Goal: Transaction & Acquisition: Obtain resource

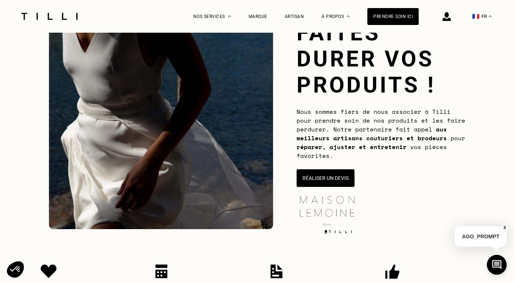
scroll to position [58, 0]
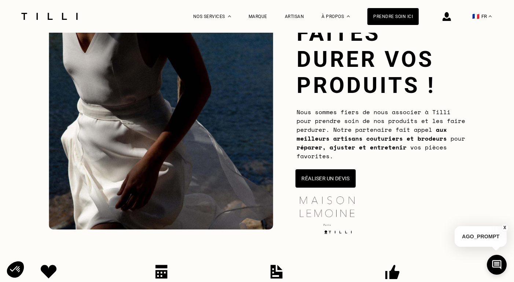
click at [333, 176] on button "Réaliser un devis" at bounding box center [326, 178] width 60 height 18
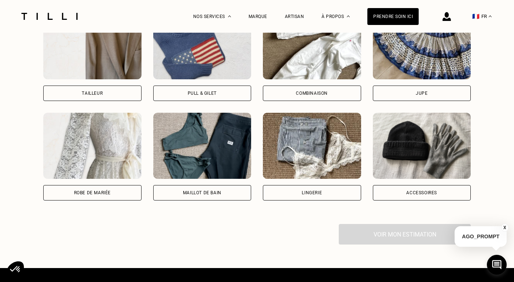
scroll to position [665, 0]
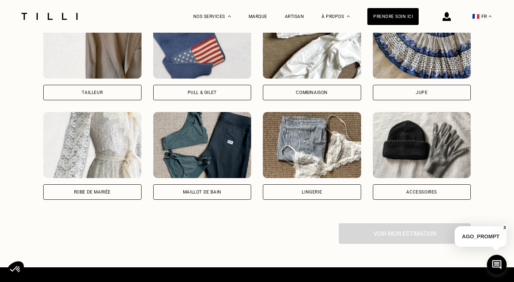
click at [117, 193] on div "Robe de mariée" at bounding box center [92, 191] width 98 height 15
select select "FR"
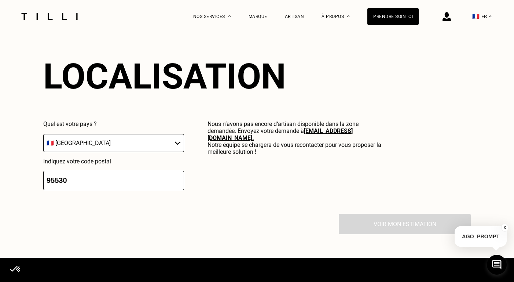
scroll to position [857, 0]
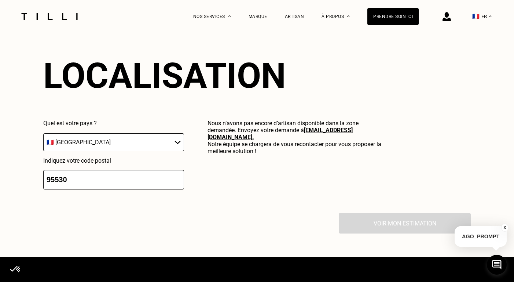
click at [94, 186] on input "95530" at bounding box center [113, 179] width 141 height 19
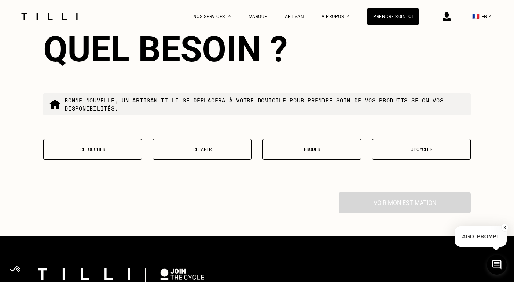
scroll to position [1057, 0]
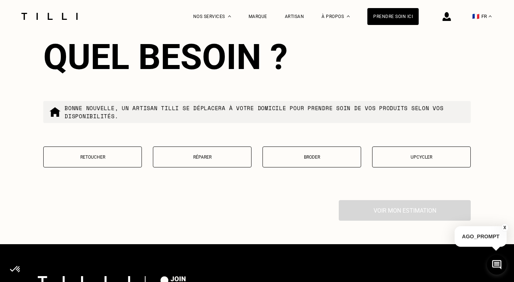
type input "75008"
click at [116, 159] on p "Retoucher" at bounding box center [92, 156] width 91 height 5
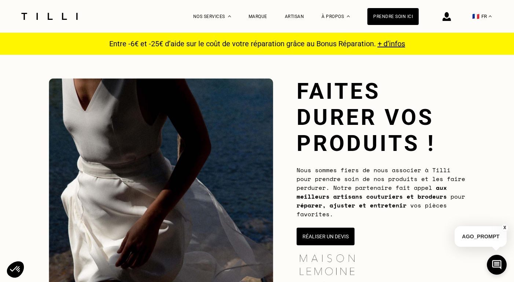
scroll to position [0, 0]
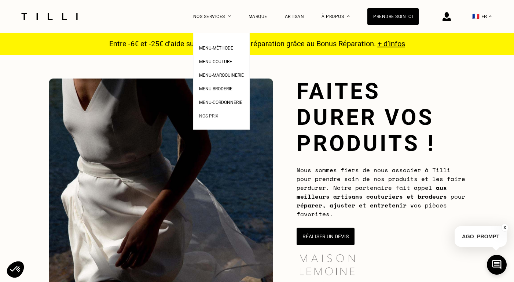
click at [213, 117] on span "Nos prix" at bounding box center [208, 115] width 19 height 5
select select "FR"
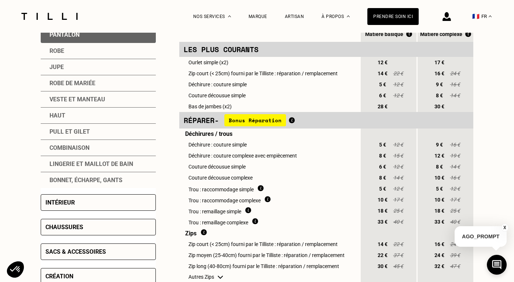
scroll to position [187, 0]
click at [84, 82] on div "Robe de mariée" at bounding box center [98, 83] width 115 height 16
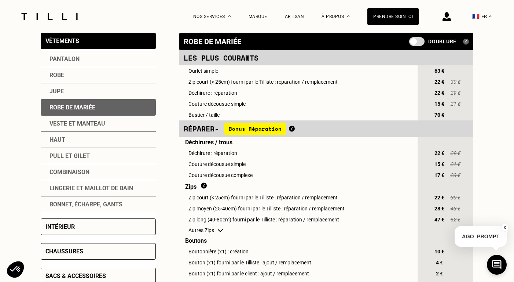
scroll to position [159, 0]
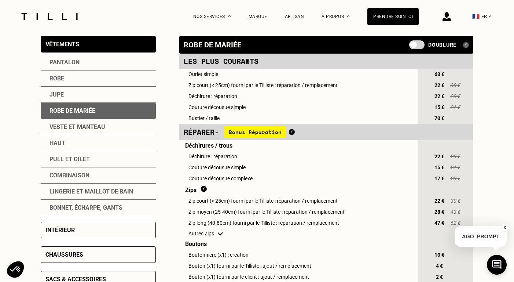
click at [414, 43] on span at bounding box center [416, 44] width 15 height 9
click at [411, 47] on input "checkbox" at bounding box center [411, 47] width 0 height 0
click at [465, 46] on img at bounding box center [466, 45] width 6 height 6
click at [466, 47] on img at bounding box center [466, 45] width 6 height 6
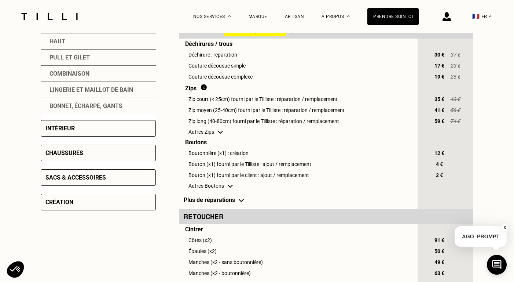
scroll to position [261, 0]
